Goal: Task Accomplishment & Management: Manage account settings

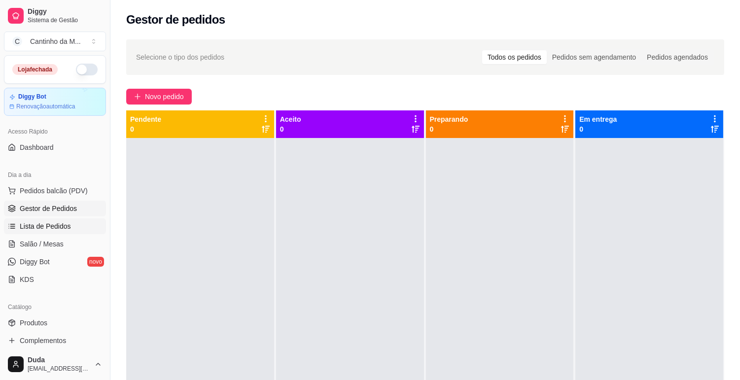
click at [55, 224] on span "Lista de Pedidos" at bounding box center [45, 226] width 51 height 10
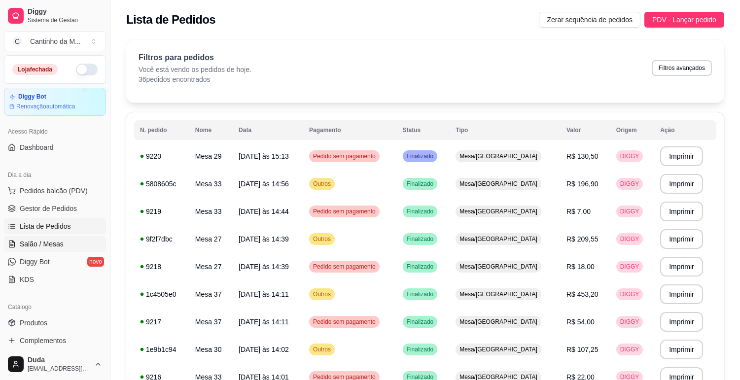
click at [44, 245] on span "Salão / Mesas" at bounding box center [42, 244] width 44 height 10
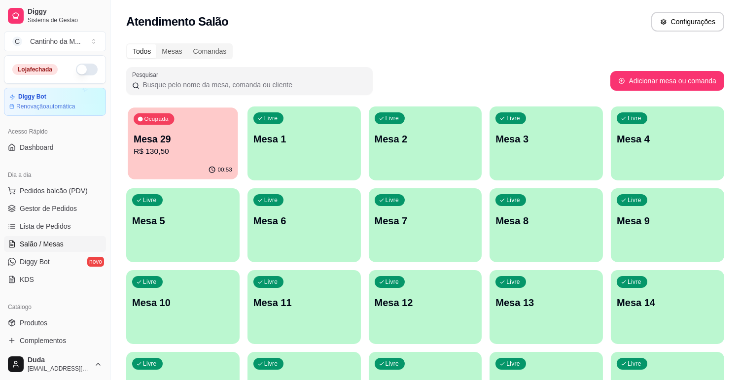
click at [190, 128] on div "Ocupada Mesa 29 R$ 130,50" at bounding box center [183, 134] width 110 height 53
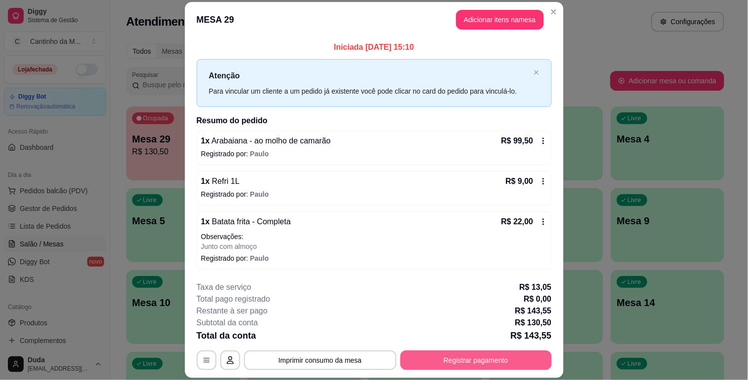
click at [480, 361] on button "Registrar pagamento" at bounding box center [476, 361] width 151 height 20
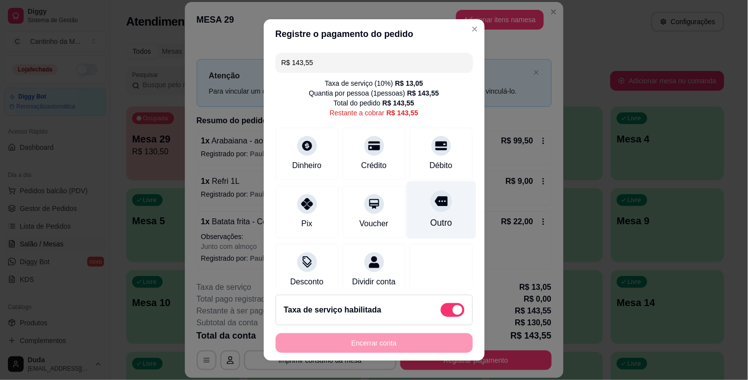
click at [437, 219] on div "Outro" at bounding box center [441, 210] width 70 height 58
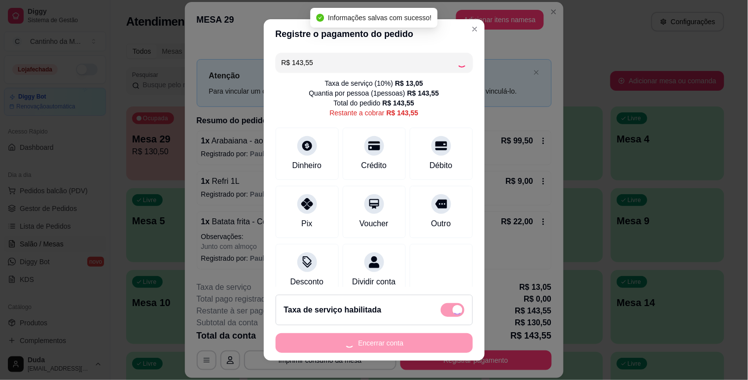
type input "R$ 0,00"
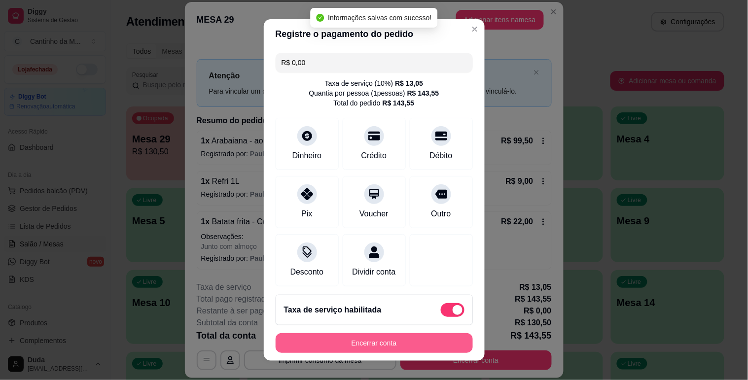
click at [309, 341] on button "Encerrar conta" at bounding box center [374, 343] width 197 height 20
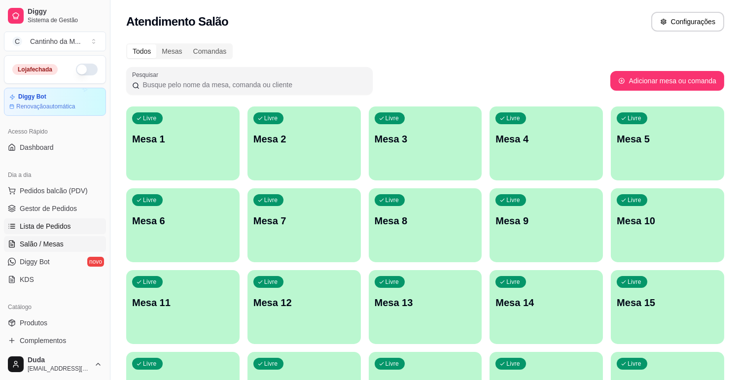
click at [66, 233] on link "Lista de Pedidos" at bounding box center [55, 227] width 102 height 16
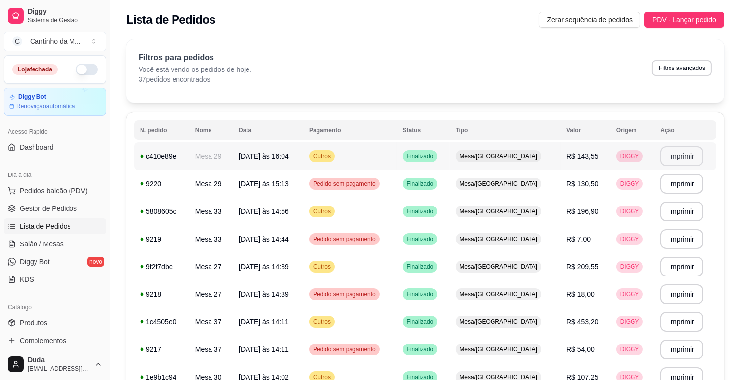
click at [681, 155] on button "Imprimir" at bounding box center [681, 157] width 43 height 20
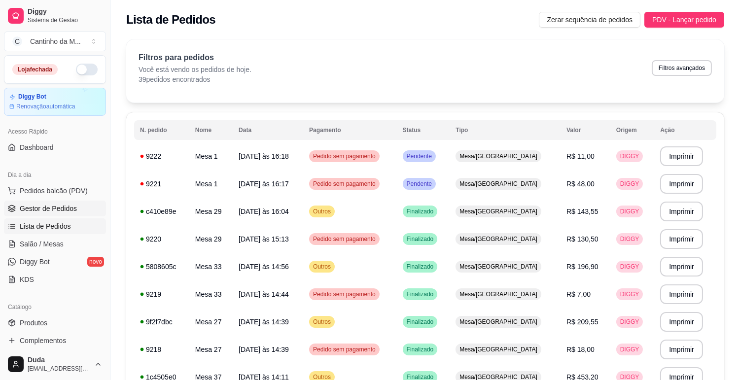
click at [67, 208] on span "Gestor de Pedidos" at bounding box center [48, 209] width 57 height 10
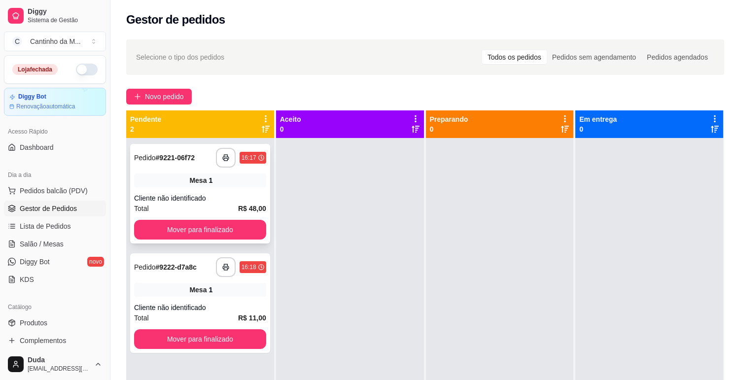
click at [227, 175] on div "Mesa 1" at bounding box center [200, 181] width 132 height 14
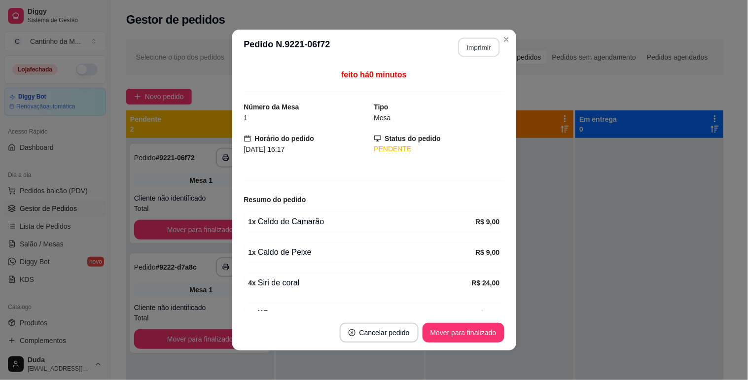
click at [476, 42] on button "Imprimir" at bounding box center [478, 47] width 41 height 19
click at [450, 330] on button "Mover para finalizado" at bounding box center [463, 333] width 79 height 19
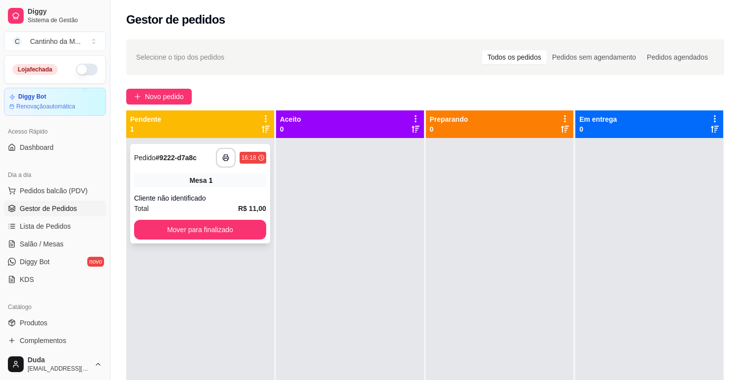
click at [230, 184] on div "Mesa 1" at bounding box center [200, 181] width 132 height 14
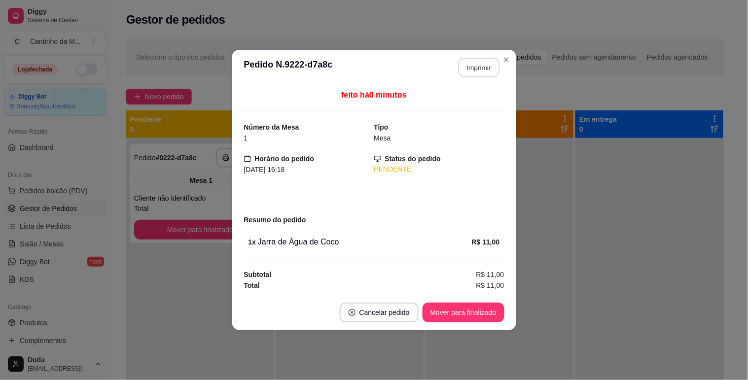
click at [486, 70] on button "Imprimir" at bounding box center [478, 67] width 41 height 19
click at [479, 318] on button "Mover para finalizado" at bounding box center [463, 312] width 79 height 19
